Goal: Task Accomplishment & Management: Manage account settings

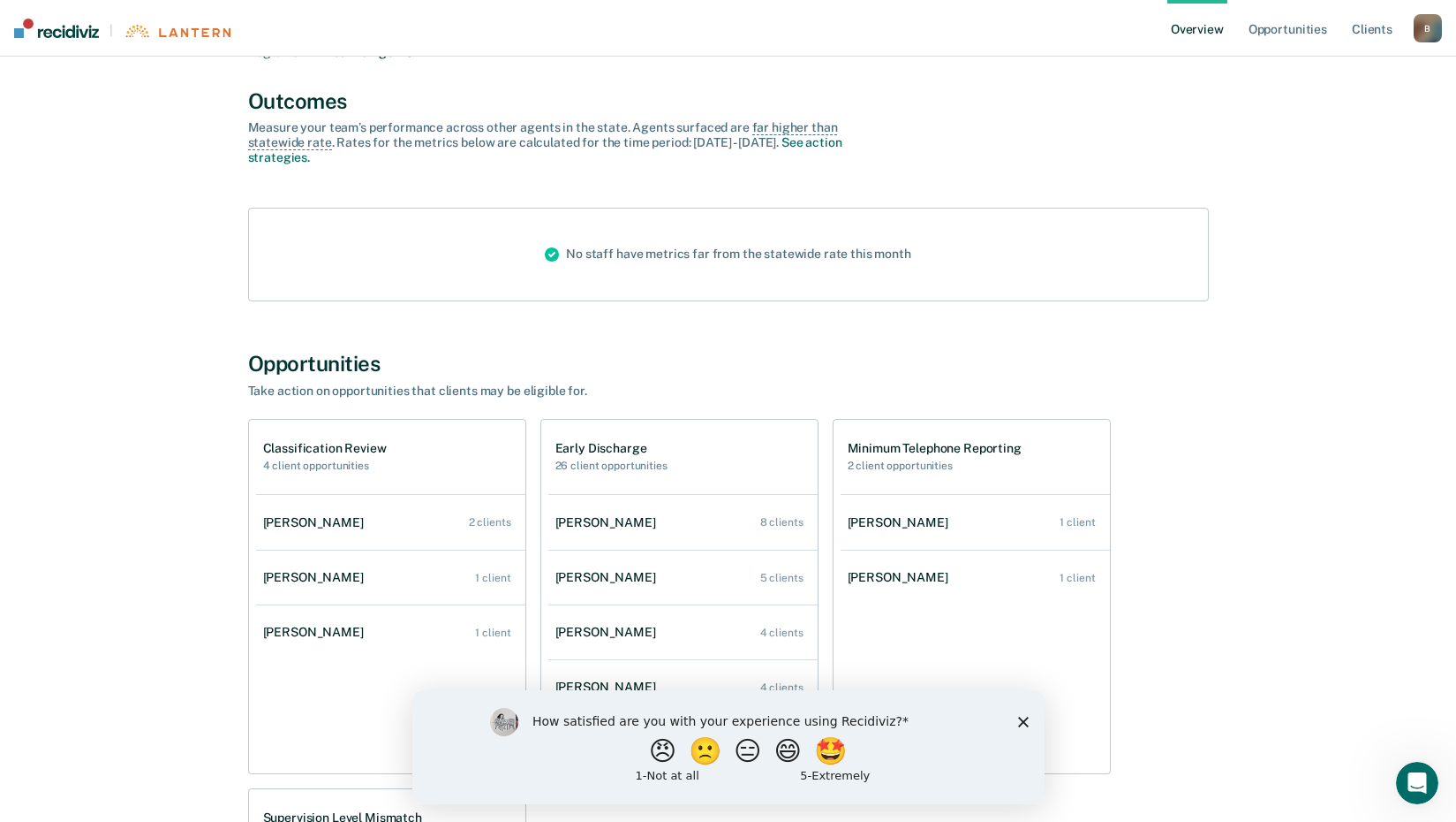
scroll to position [88, 0]
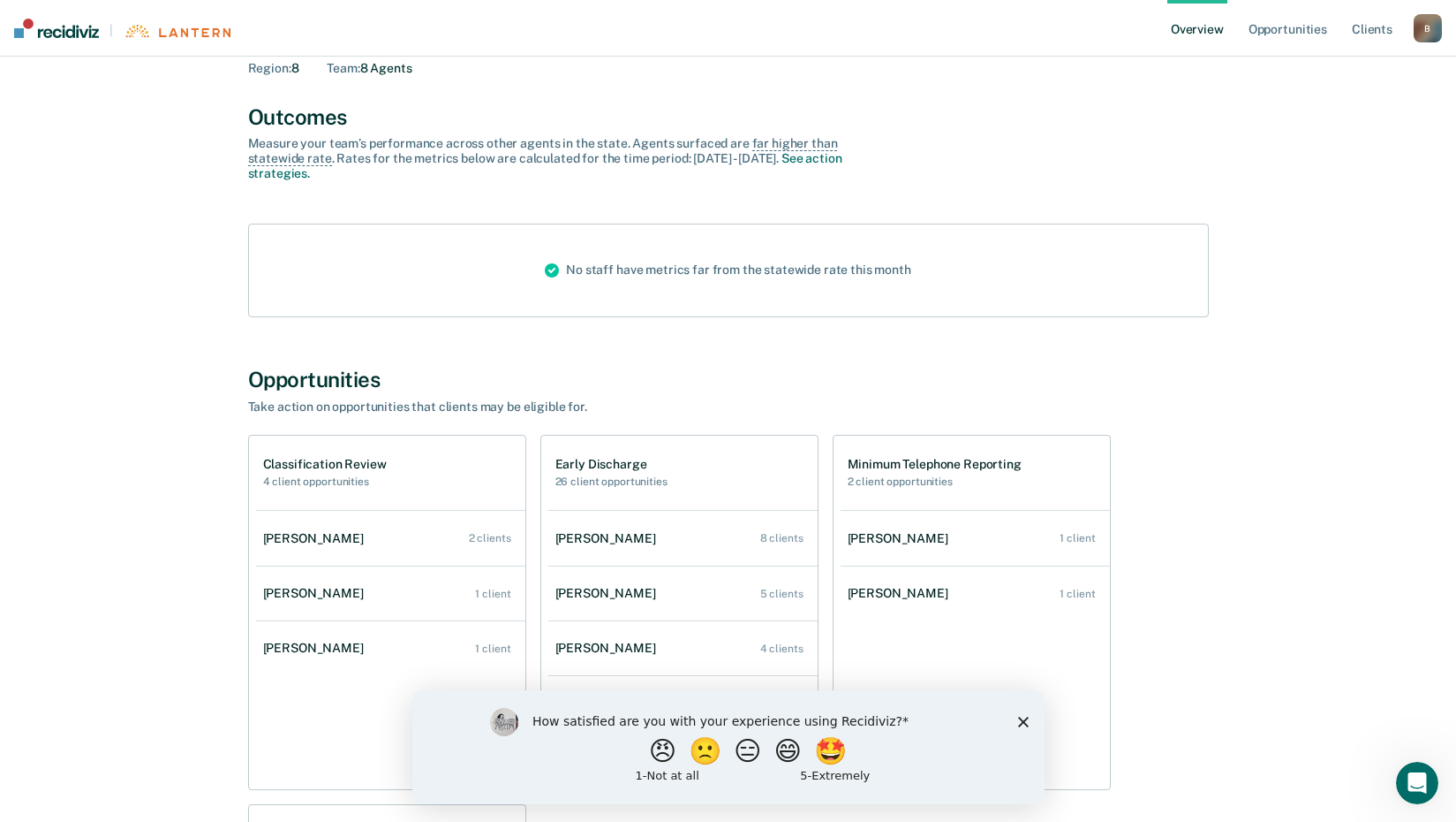
click at [1022, 723] on icon "Close survey" at bounding box center [1023, 720] width 11 height 11
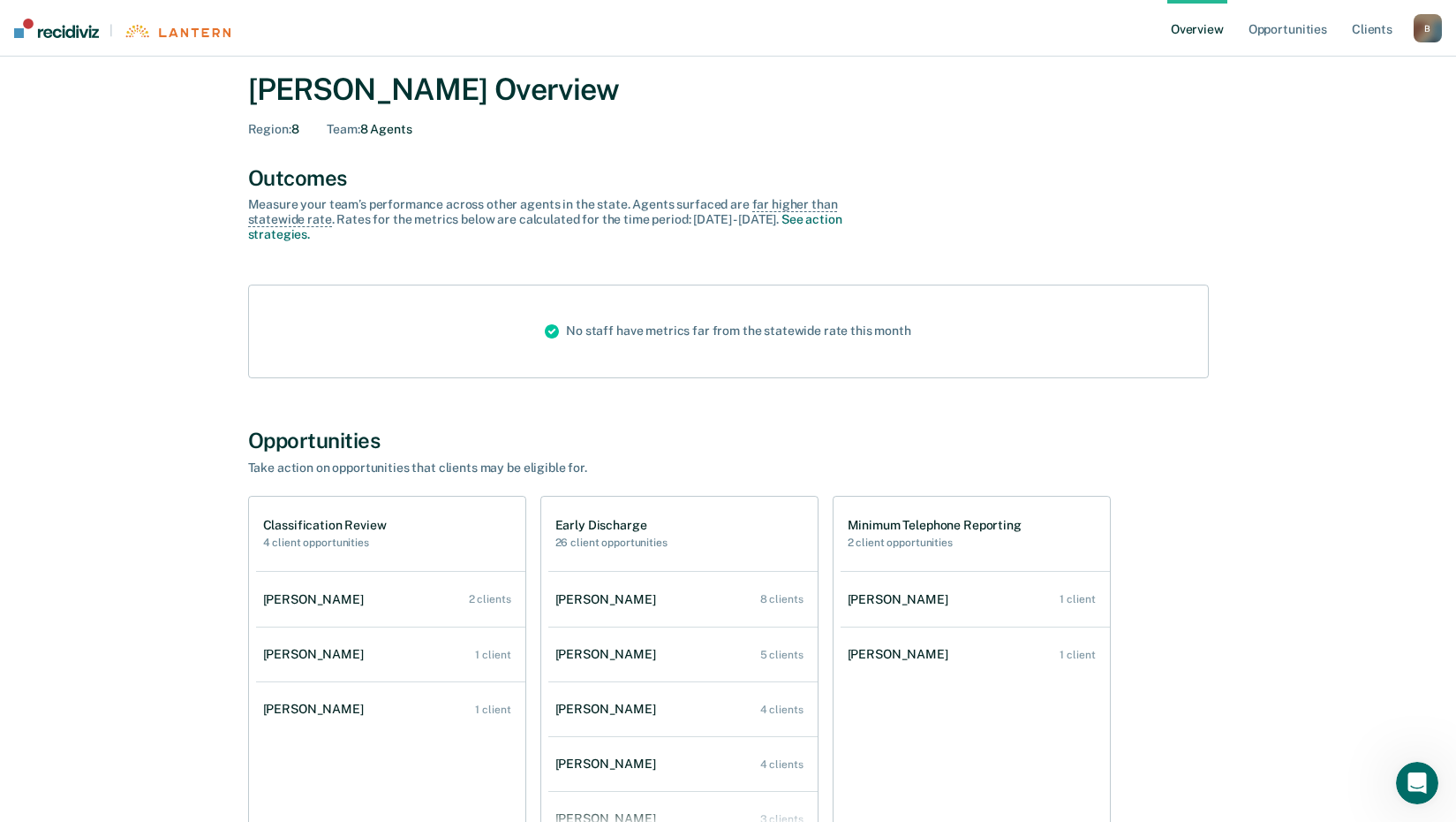
scroll to position [0, 0]
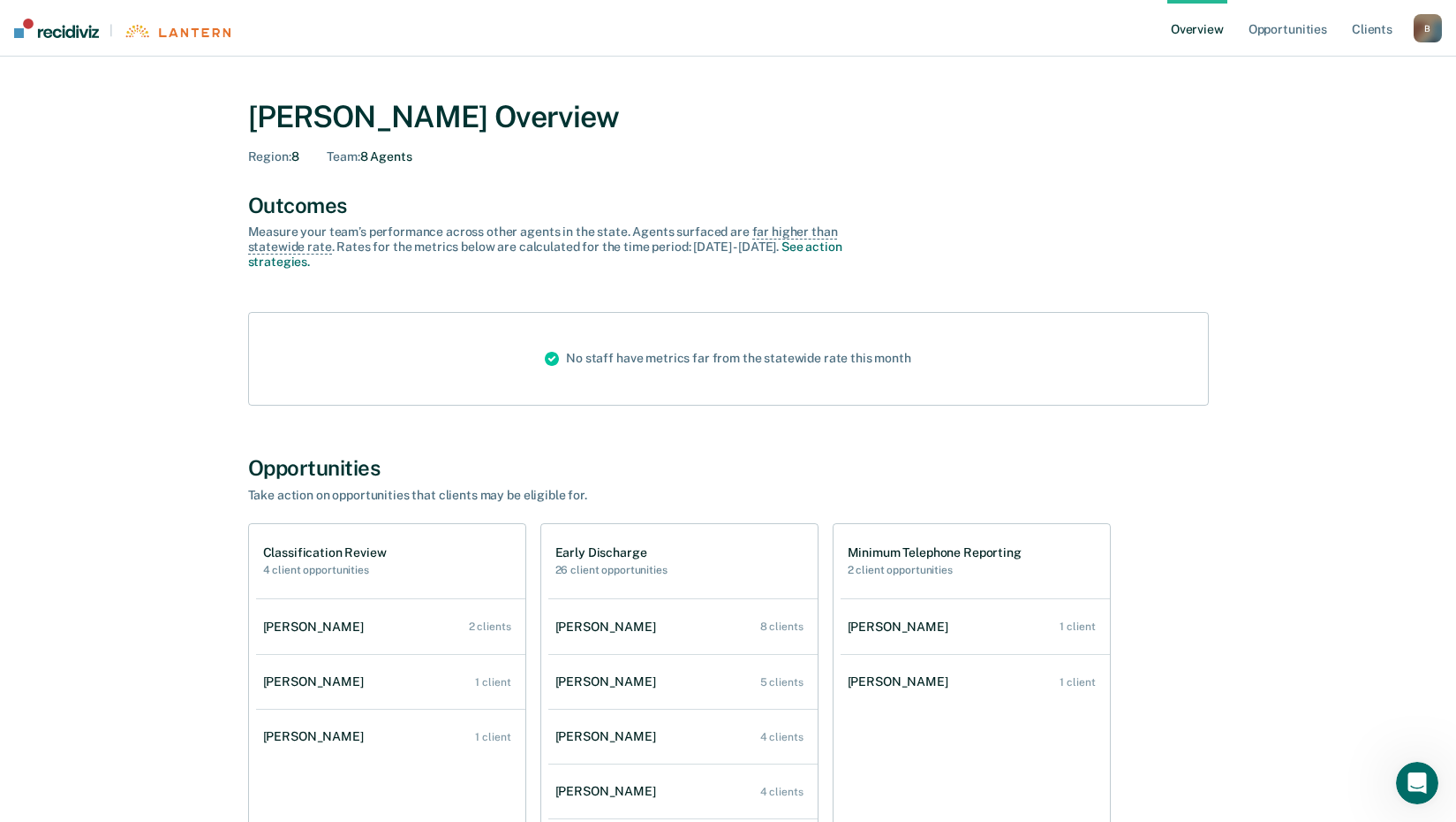
click at [1433, 30] on div "B" at bounding box center [1427, 28] width 28 height 28
click at [1320, 112] on link "Log Out" at bounding box center [1357, 114] width 142 height 15
